Goal: Navigation & Orientation: Find specific page/section

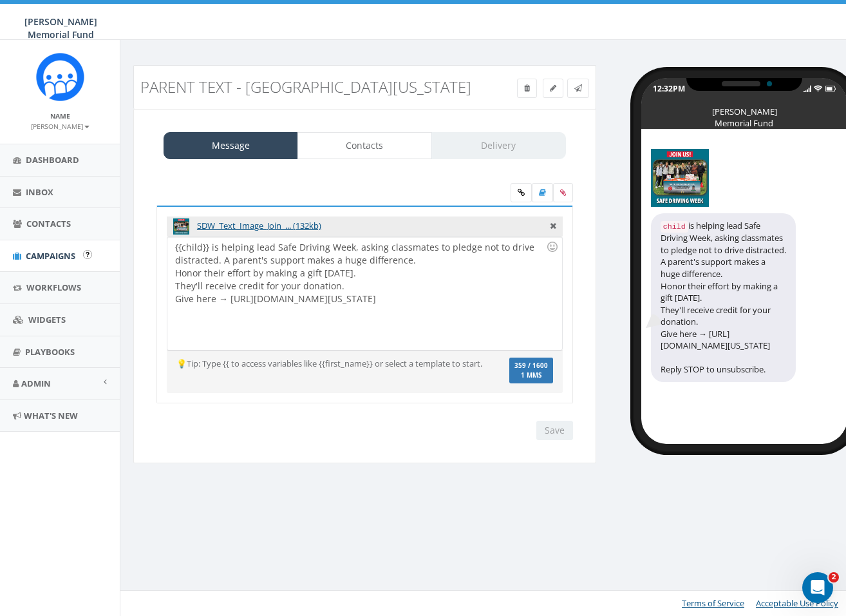
click at [32, 250] on span "Campaigns" at bounding box center [51, 256] width 50 height 12
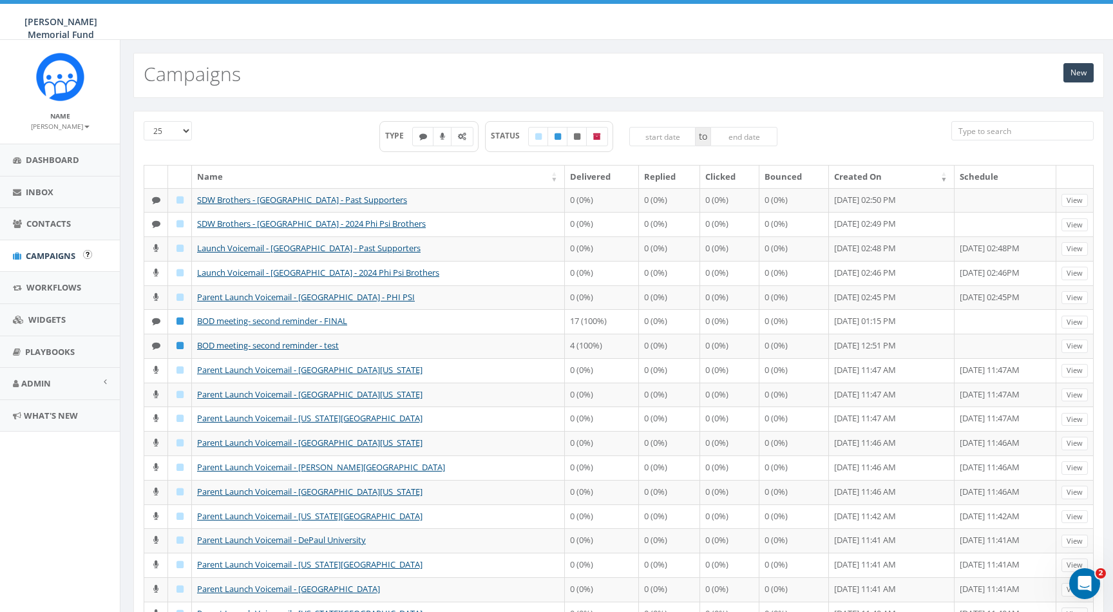
click at [57, 259] on span "Campaigns" at bounding box center [51, 256] width 50 height 12
